Goal: Book appointment/travel/reservation

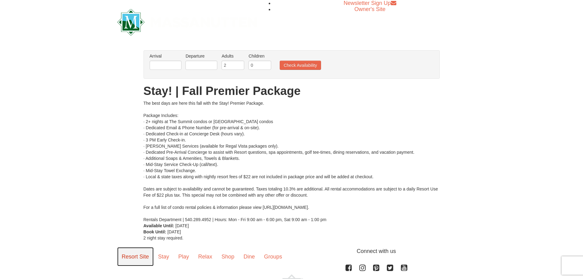
click at [129, 254] on link "Resort Site" at bounding box center [135, 256] width 36 height 19
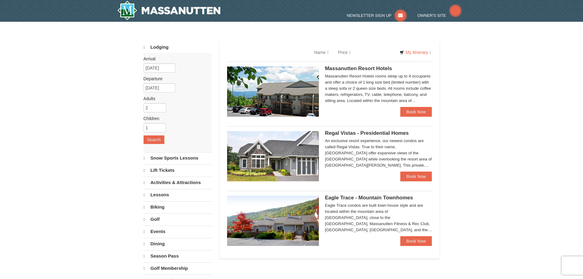
select select "10"
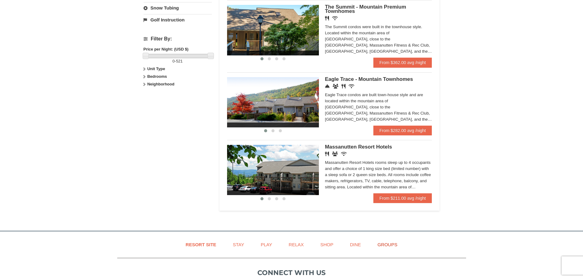
scroll to position [276, 0]
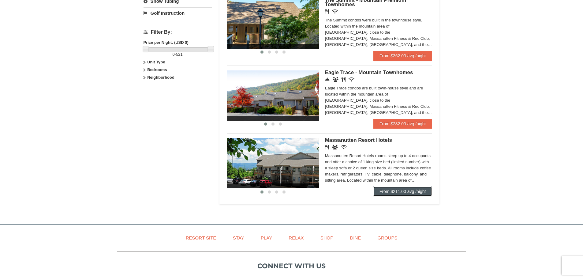
click at [396, 191] on link "From $211.00 avg /night" at bounding box center [403, 192] width 59 height 10
